Goal: Task Accomplishment & Management: Complete application form

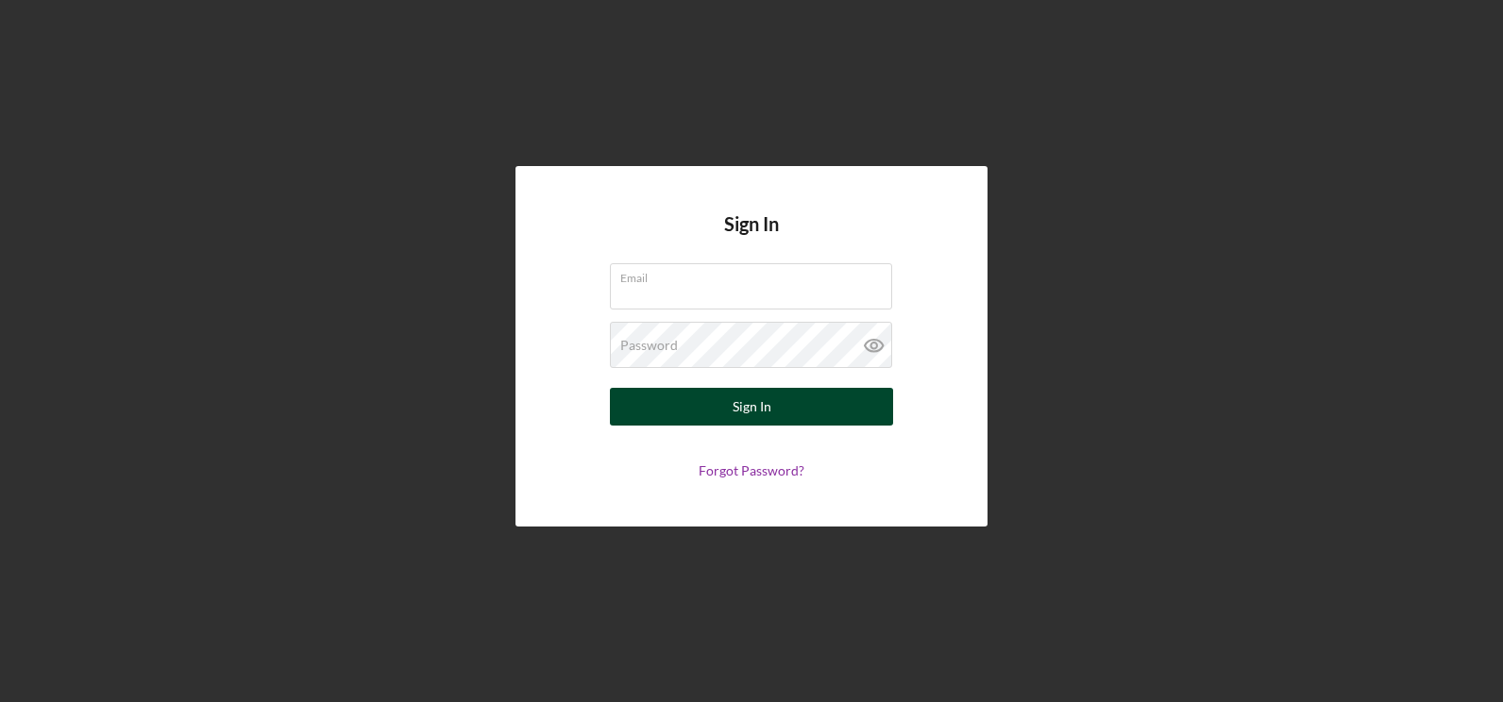
type input "[EMAIL_ADDRESS][DOMAIN_NAME]"
click at [744, 400] on div "Sign In" at bounding box center [752, 407] width 39 height 38
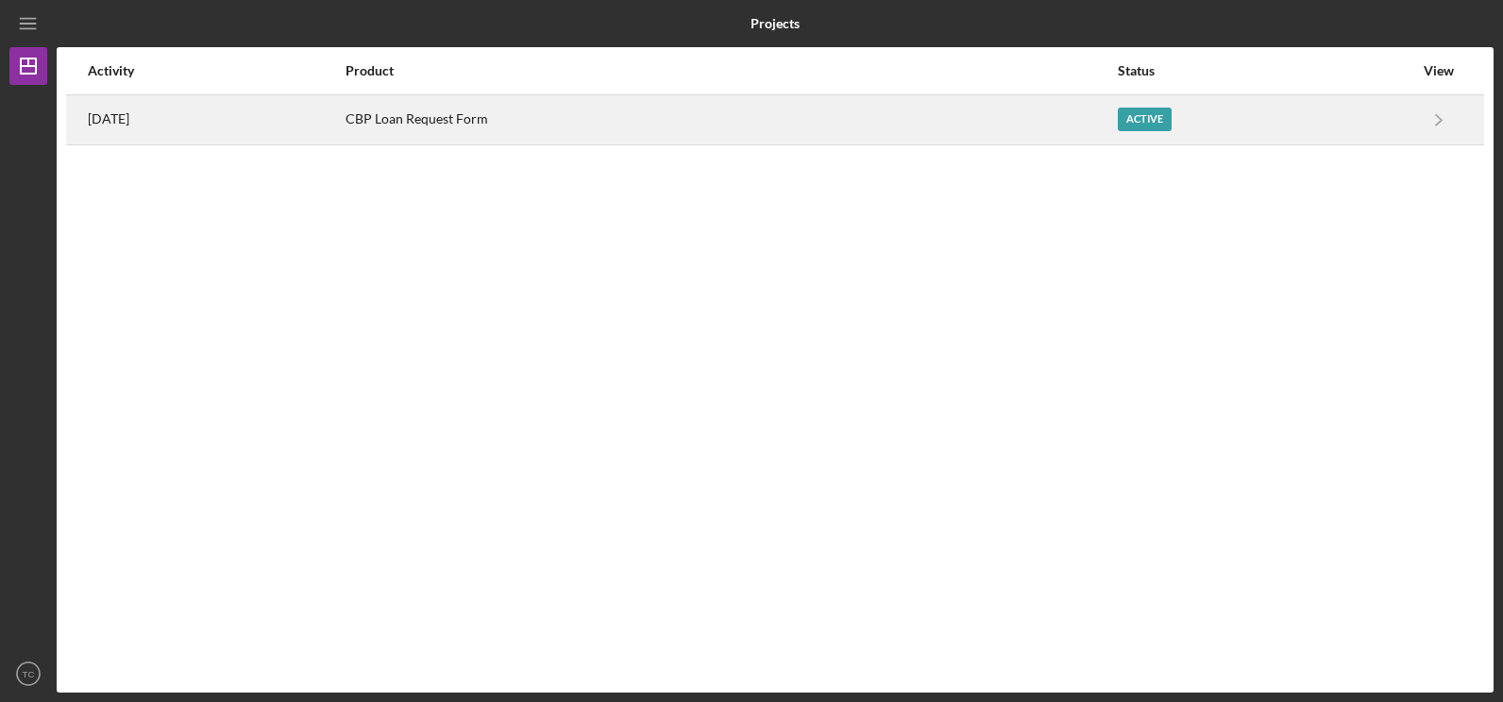
click at [1172, 118] on div "Active" at bounding box center [1145, 120] width 54 height 24
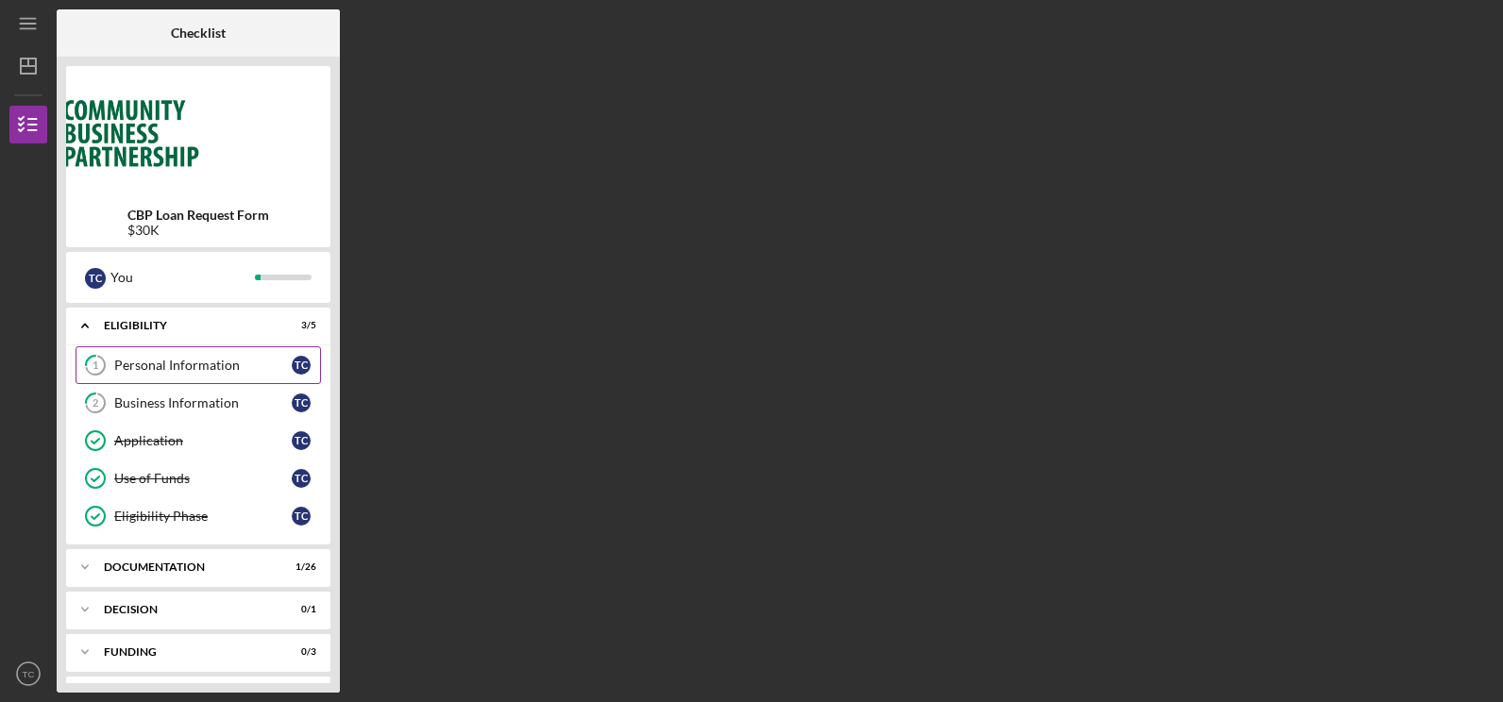
click at [202, 359] on div "Personal Information" at bounding box center [203, 365] width 178 height 15
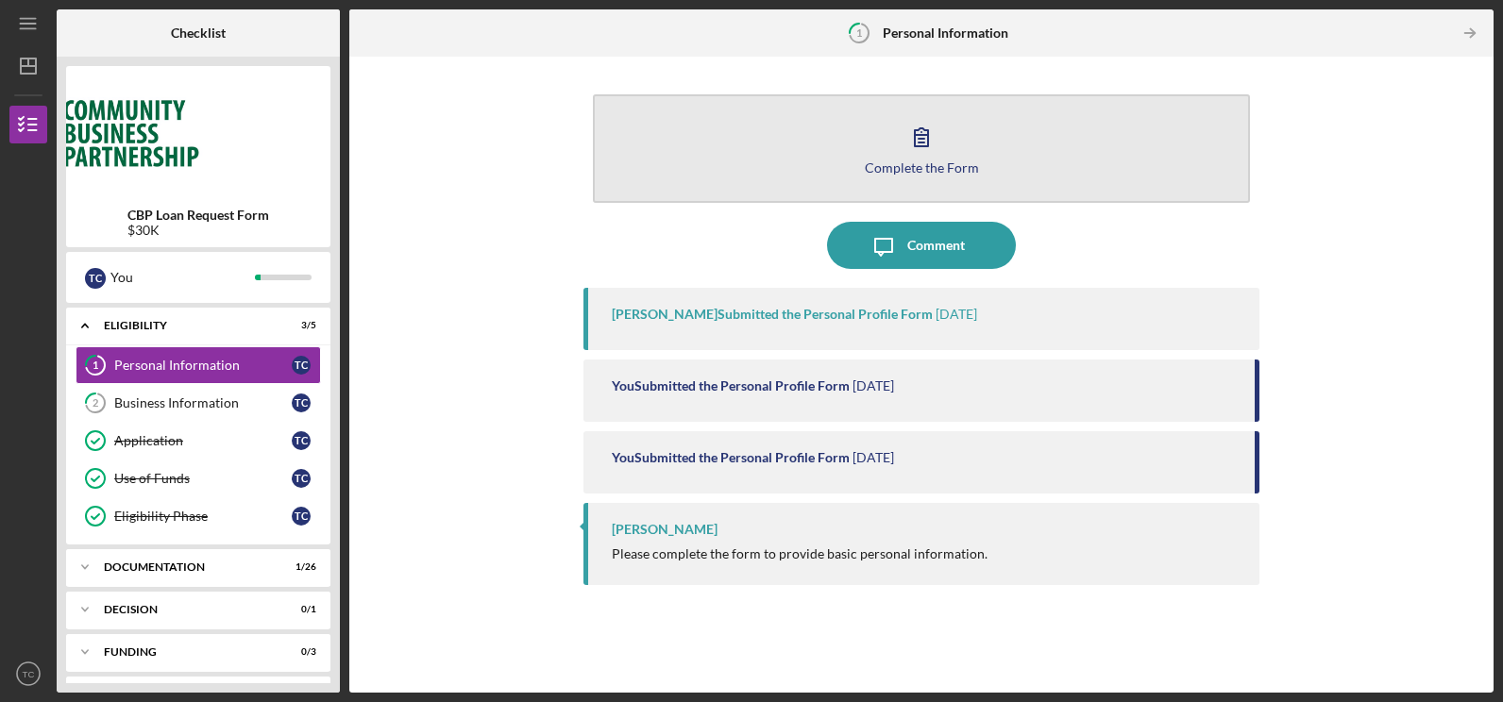
click at [923, 162] on div "Complete the Form" at bounding box center [922, 168] width 114 height 14
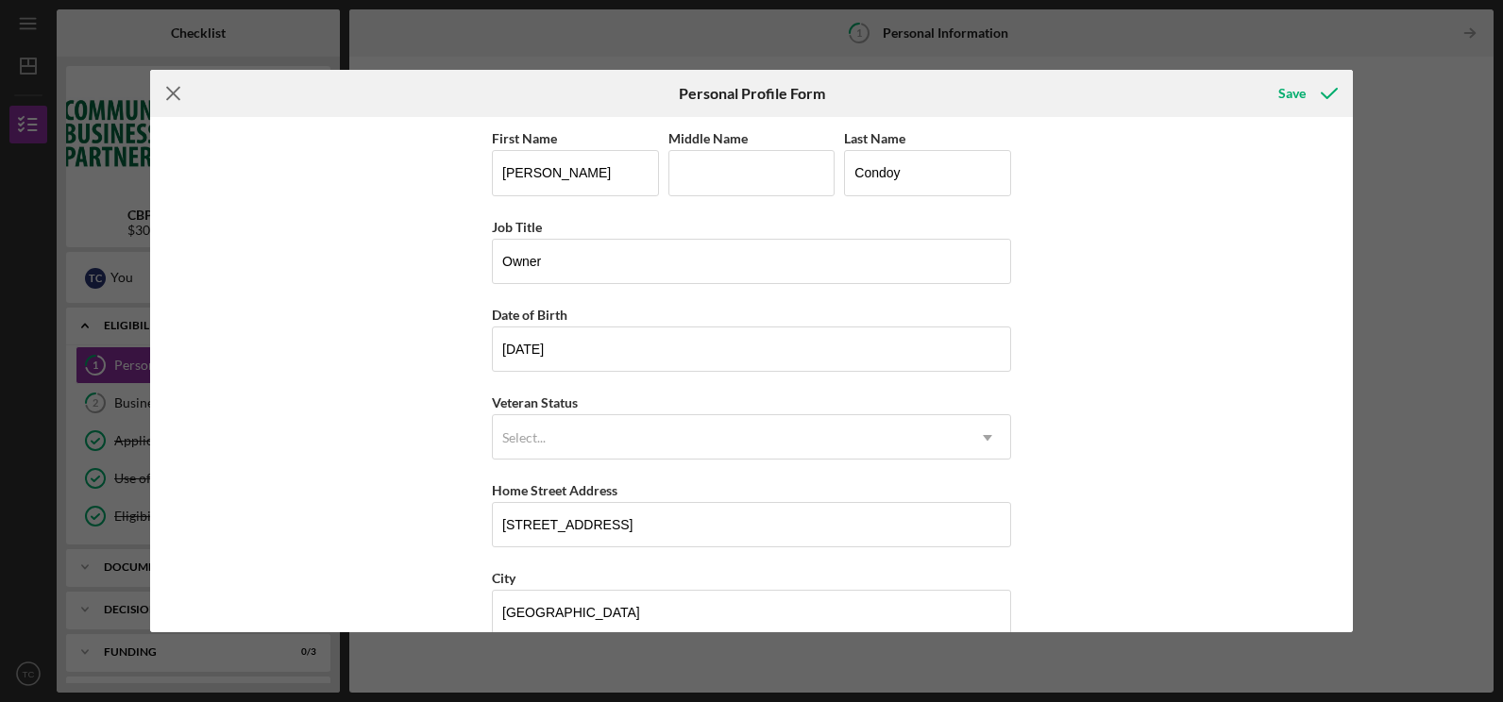
click at [177, 93] on icon "Icon/Menu Close" at bounding box center [173, 93] width 47 height 47
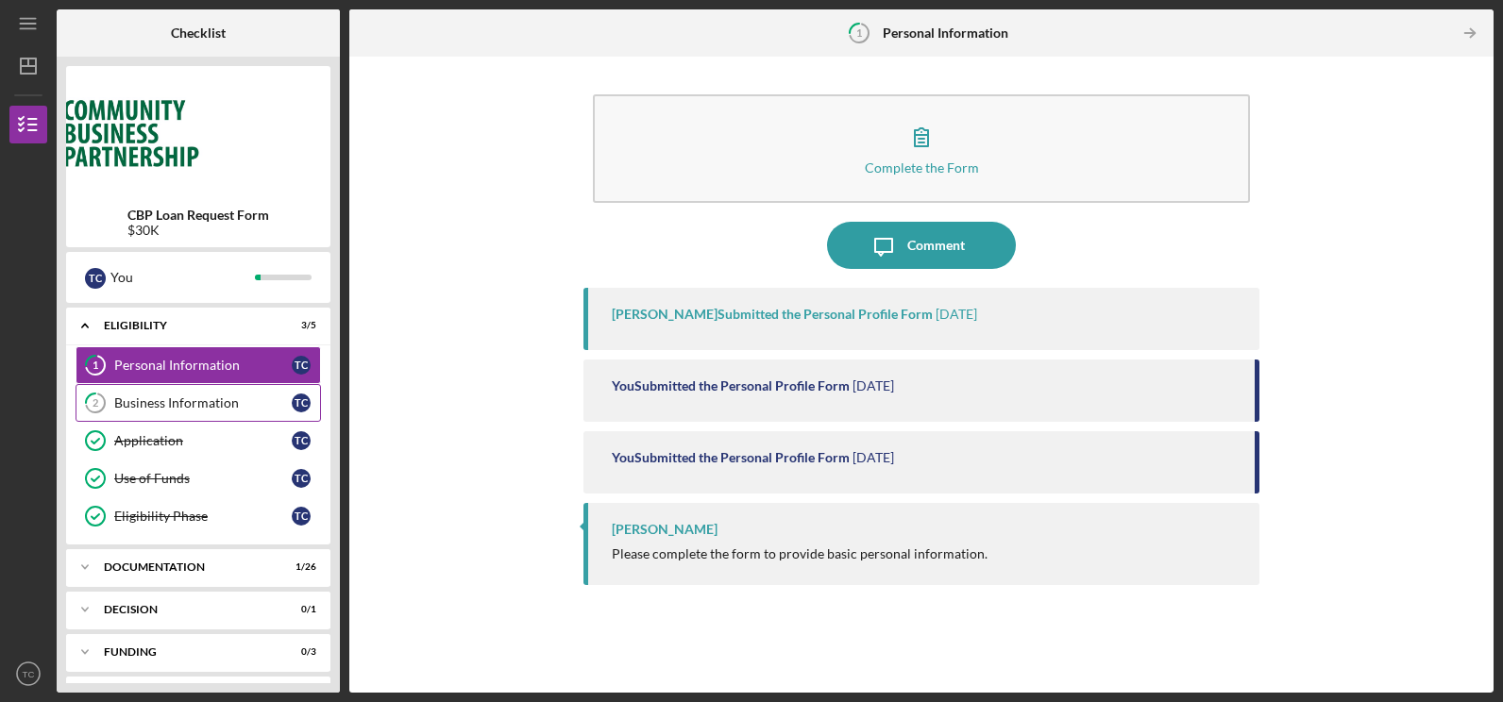
click at [166, 401] on div "Business Information" at bounding box center [203, 403] width 178 height 15
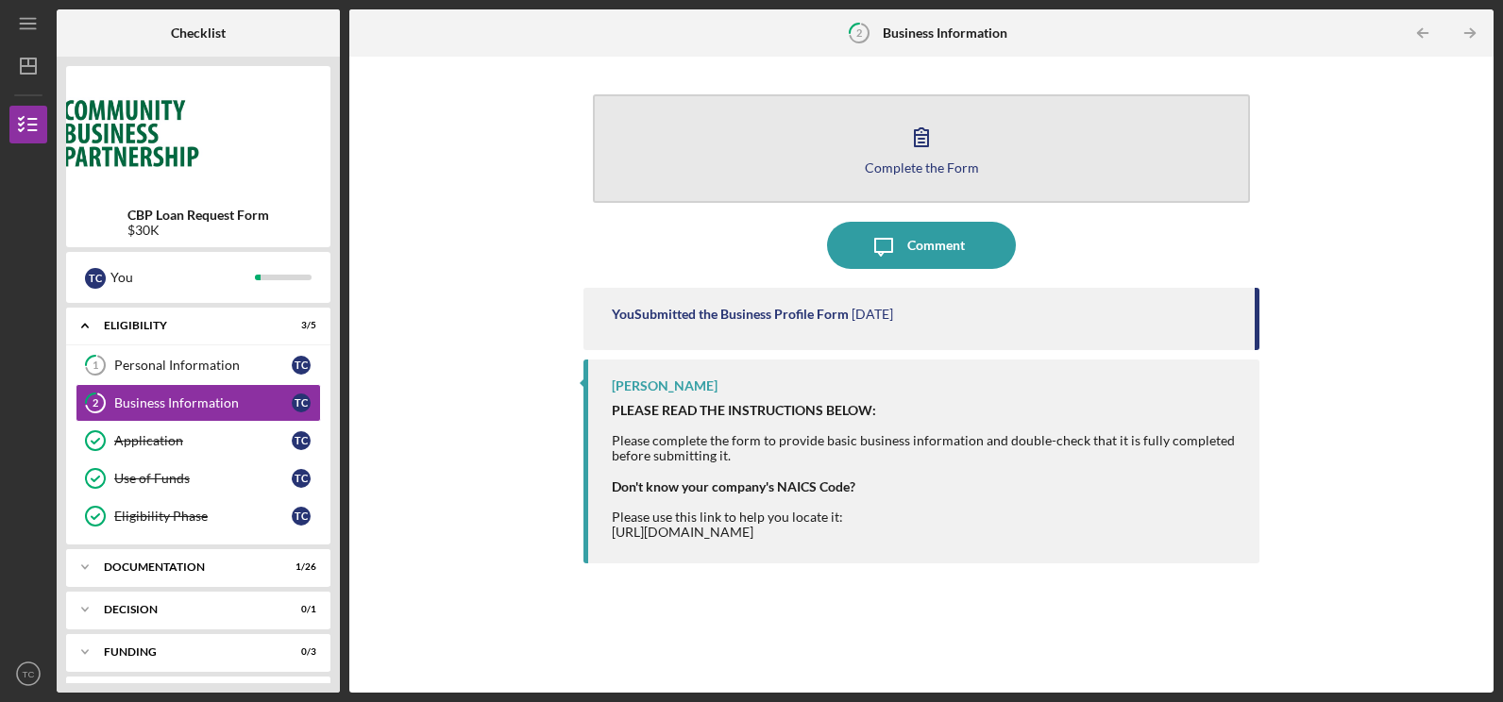
click at [961, 166] on div "Complete the Form" at bounding box center [922, 168] width 114 height 14
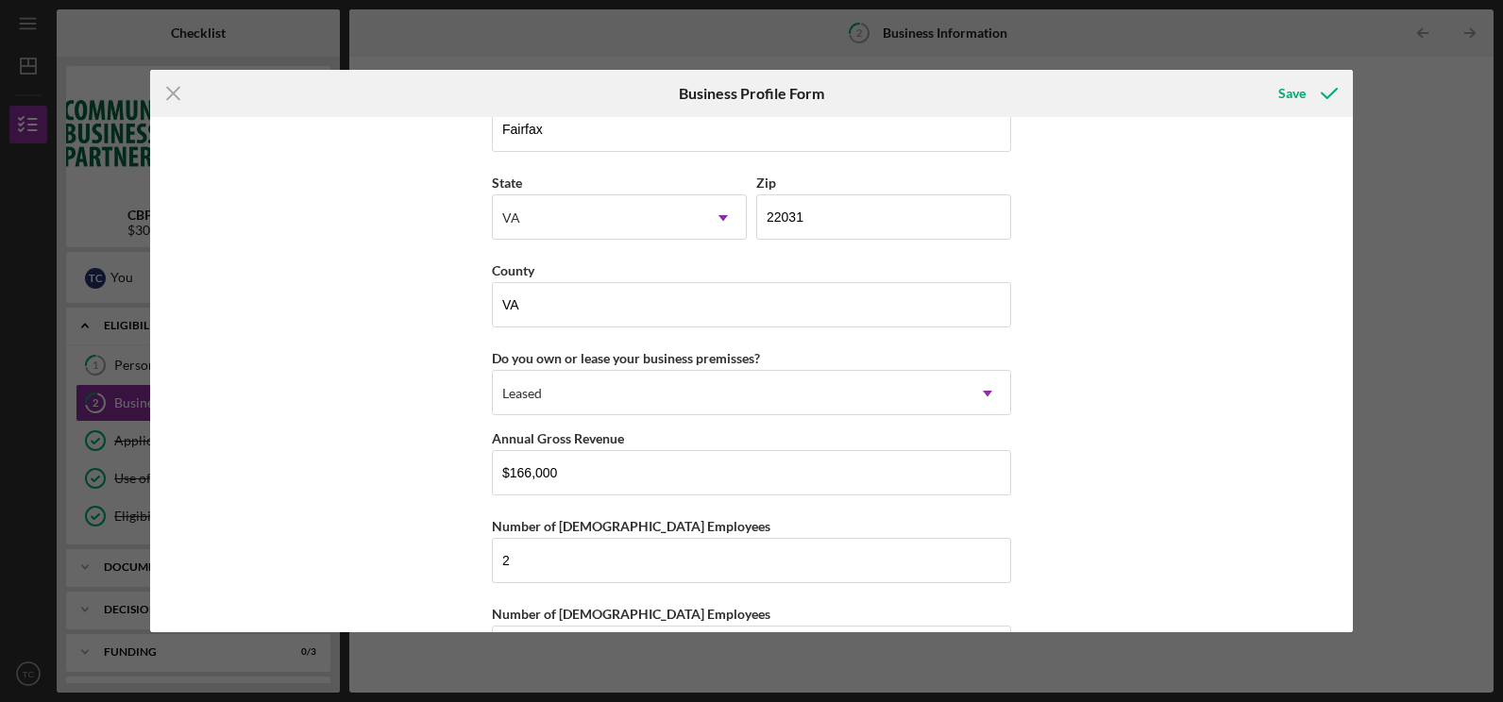
scroll to position [1767, 0]
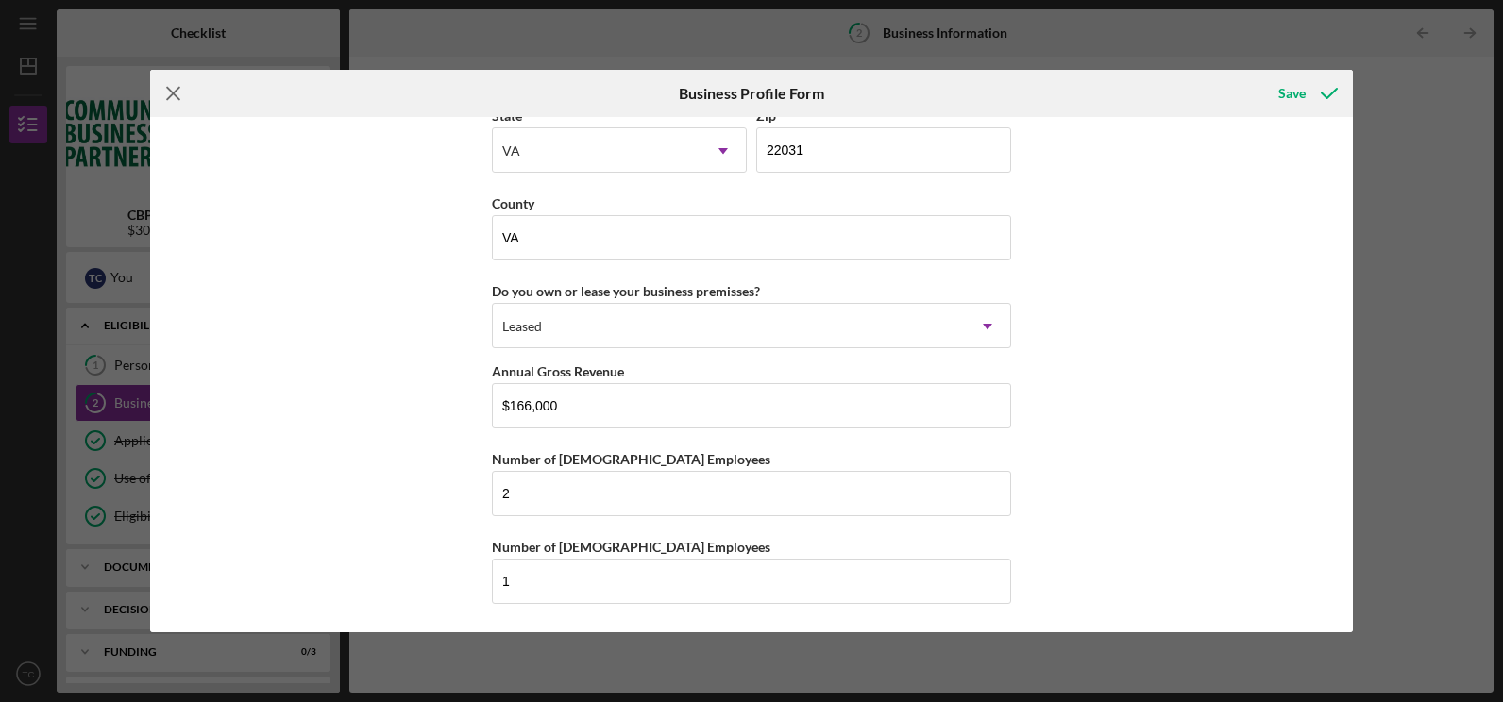
click at [177, 92] on line at bounding box center [173, 94] width 12 height 12
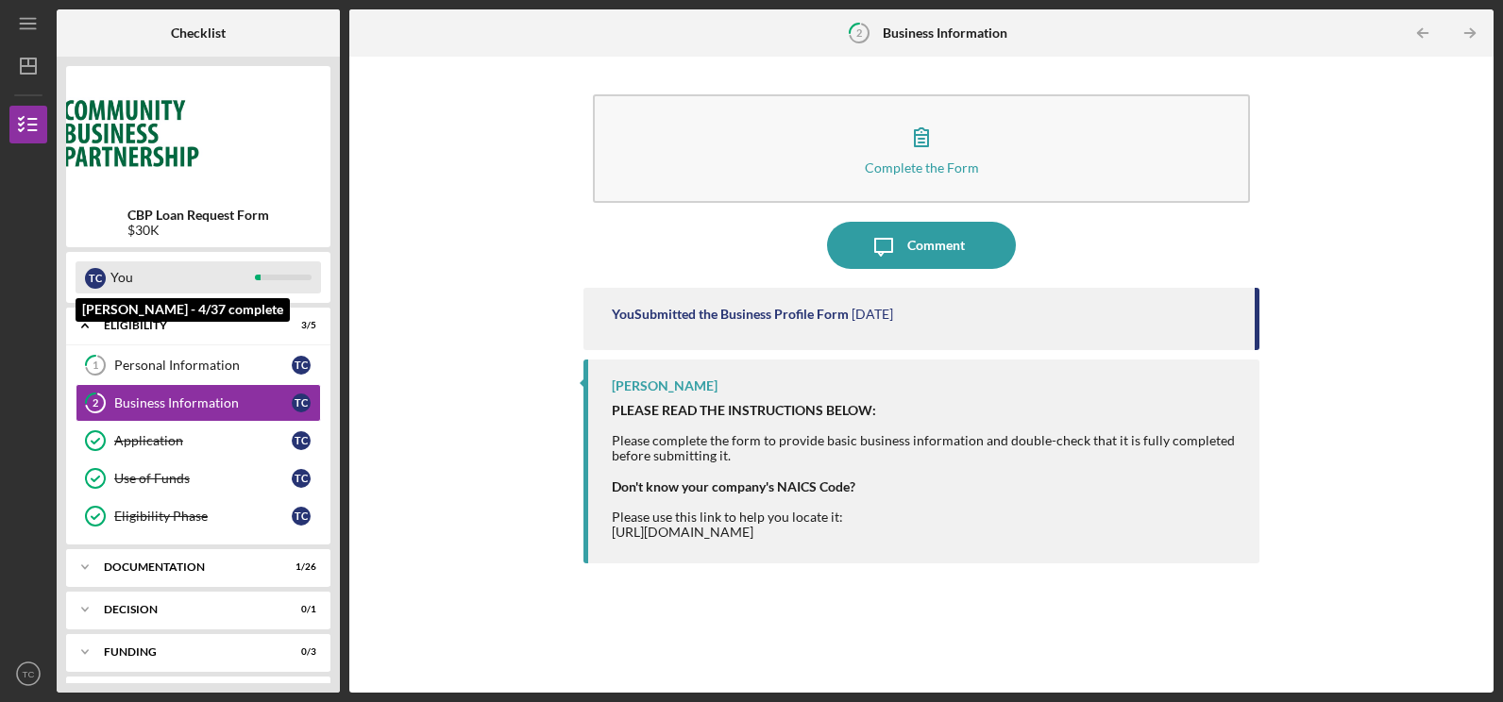
click at [128, 279] on div "You" at bounding box center [182, 278] width 144 height 32
click at [279, 278] on div at bounding box center [283, 278] width 57 height 6
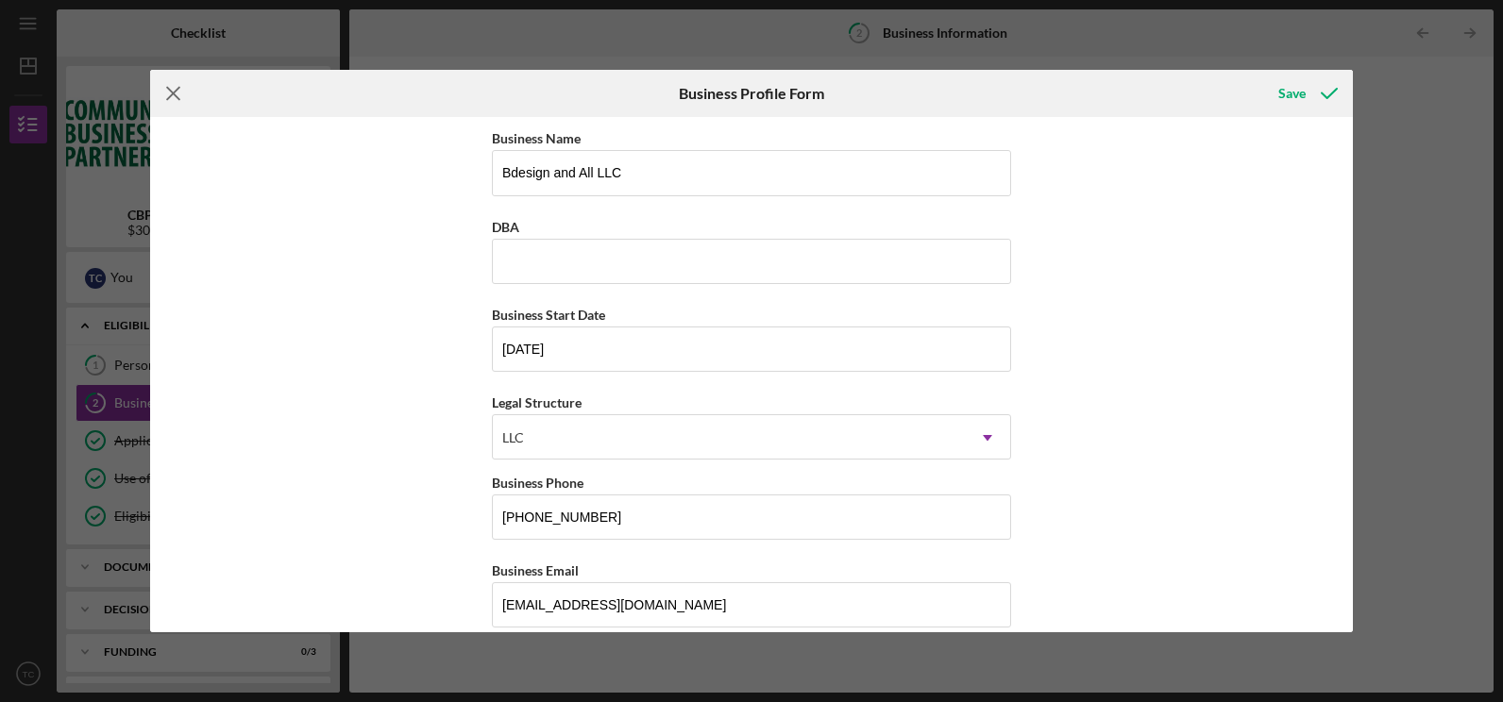
click at [180, 94] on icon "Icon/Menu Close" at bounding box center [173, 93] width 47 height 47
